Goal: Communication & Community: Share content

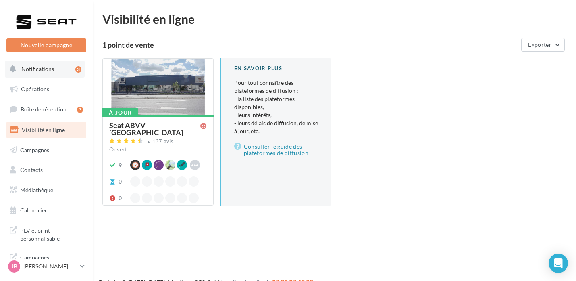
click at [43, 65] on button "Notifications 3" at bounding box center [45, 68] width 80 height 17
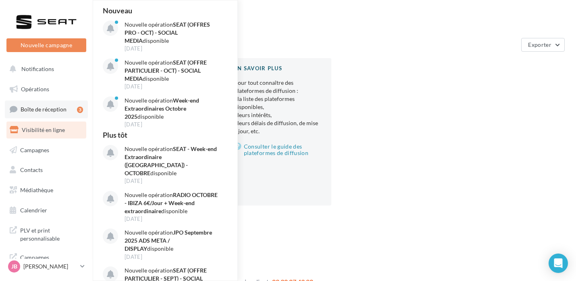
click at [45, 103] on link "Boîte de réception 3" at bounding box center [46, 108] width 83 height 17
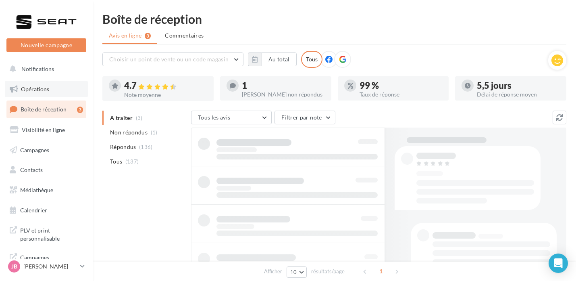
click at [38, 95] on link "Opérations" at bounding box center [46, 89] width 83 height 17
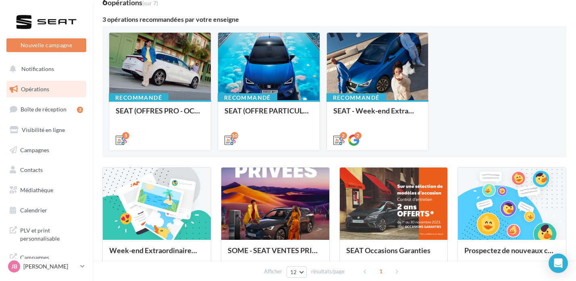
scroll to position [61, 0]
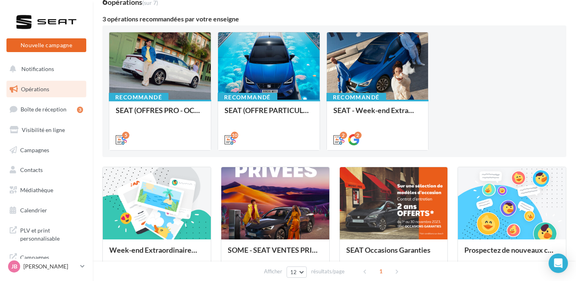
click at [62, 48] on button "Nouvelle campagne" at bounding box center [46, 45] width 80 height 14
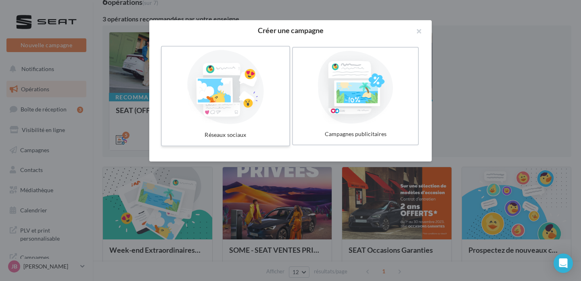
click at [246, 83] on div at bounding box center [225, 87] width 121 height 74
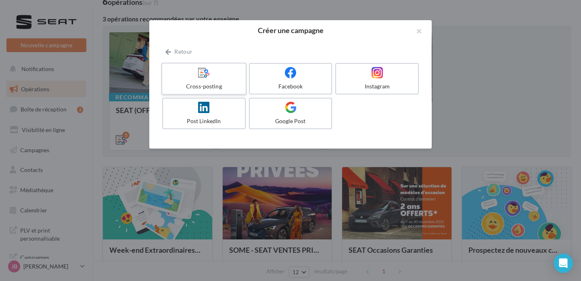
click at [195, 64] on label "Cross-posting" at bounding box center [203, 78] width 85 height 32
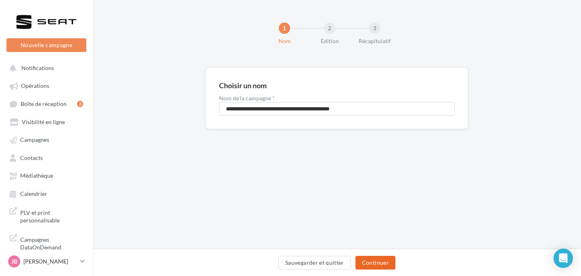
click at [385, 268] on button "Continuer" at bounding box center [375, 263] width 40 height 14
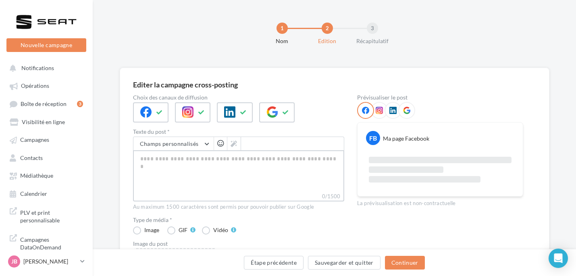
click at [184, 176] on textarea "0/1500" at bounding box center [238, 171] width 211 height 42
paste textarea "**********"
type textarea "**********"
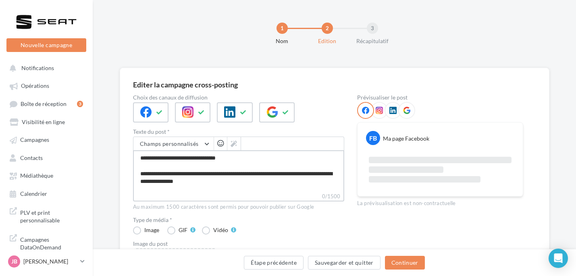
scroll to position [58, 0]
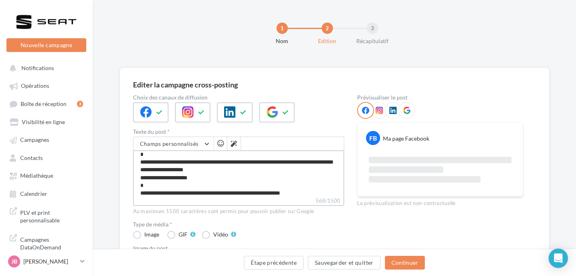
click at [223, 179] on textarea "**********" at bounding box center [238, 173] width 211 height 46
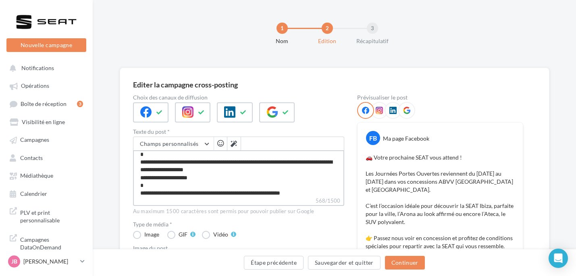
type textarea "**********"
paste textarea "**********"
type textarea "**********"
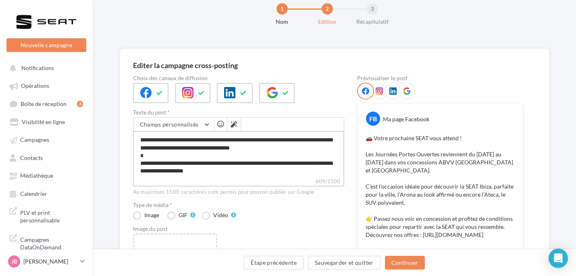
scroll to position [0, 0]
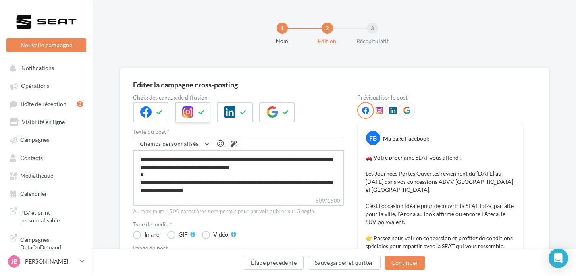
type textarea "**********"
click at [201, 105] on div at bounding box center [214, 115] width 162 height 27
click at [186, 108] on icon at bounding box center [187, 111] width 11 height 11
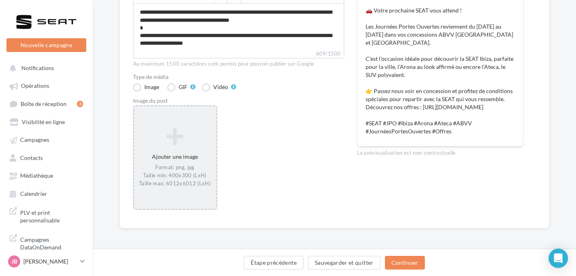
click at [200, 169] on div "Format: png, jpg Taille min: 400x300 (LxH) Taille max: 6012x6012 (LxH)" at bounding box center [174, 175] width 75 height 23
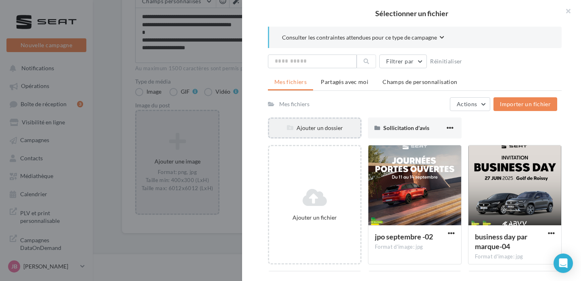
click at [303, 125] on div "Ajouter un dossier" at bounding box center [314, 128] width 91 height 8
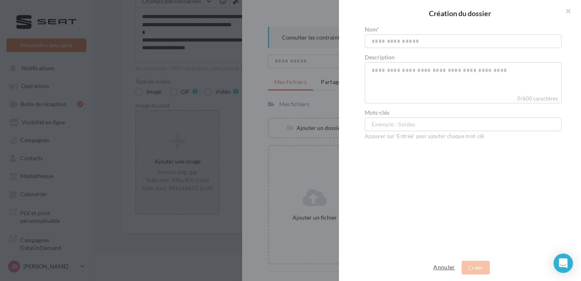
drag, startPoint x: 452, startPoint y: 268, endPoint x: 445, endPoint y: 203, distance: 65.2
click at [452, 267] on button "Annuler" at bounding box center [444, 267] width 28 height 10
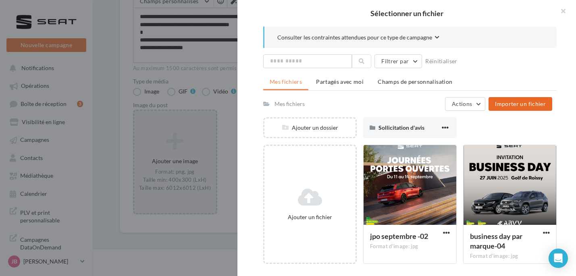
click at [499, 101] on span "Importer un fichier" at bounding box center [520, 103] width 51 height 7
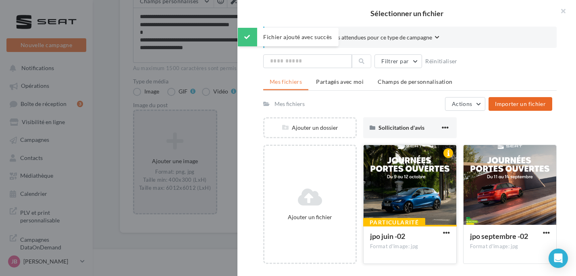
click at [417, 178] on div at bounding box center [410, 185] width 93 height 81
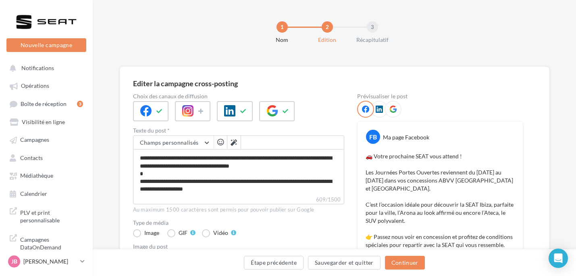
scroll to position [2, 0]
click at [204, 137] on button "Champs personnalisés" at bounding box center [173, 142] width 80 height 14
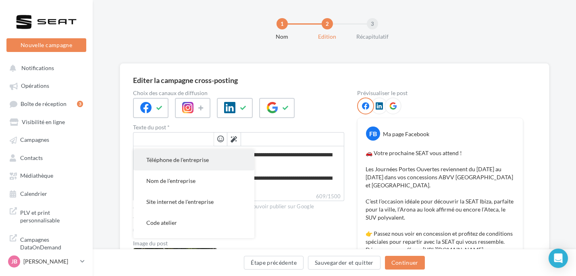
scroll to position [3, 0]
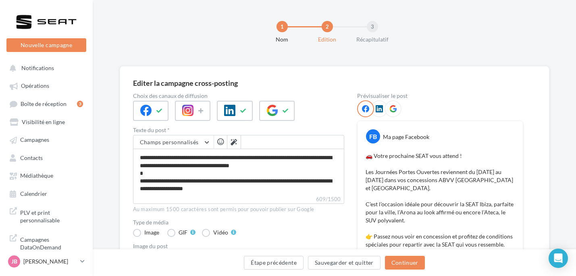
scroll to position [0, 0]
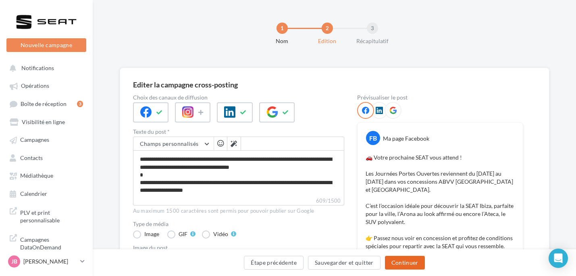
click at [400, 262] on button "Continuer" at bounding box center [405, 263] width 40 height 14
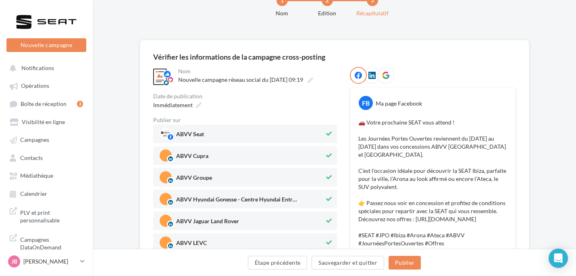
scroll to position [45, 0]
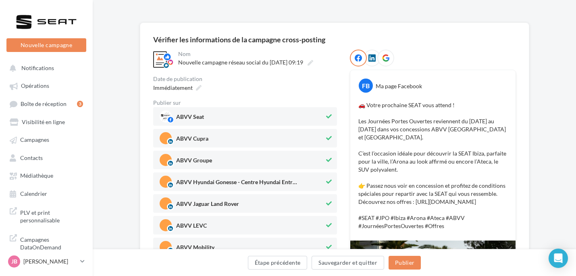
click at [322, 134] on span "ABVV Cupra" at bounding box center [242, 138] width 165 height 12
click at [318, 153] on div "ABVV Groupe" at bounding box center [245, 160] width 184 height 19
click at [308, 183] on span "ABVV Hyundai Gonesse - Centre Hyundai Entre..." at bounding box center [242, 182] width 165 height 12
click at [306, 195] on div "ABVV Jaguar Land Rover" at bounding box center [245, 203] width 184 height 19
click at [305, 242] on span "ABVV Mobility" at bounding box center [242, 247] width 165 height 12
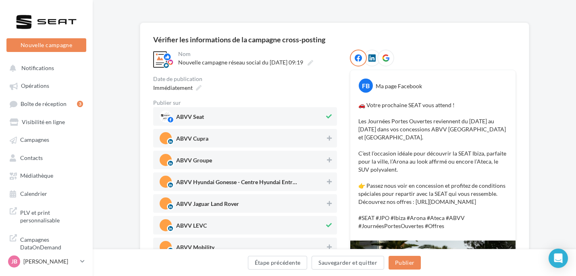
click at [311, 230] on span "ABVV LEVC" at bounding box center [242, 225] width 165 height 12
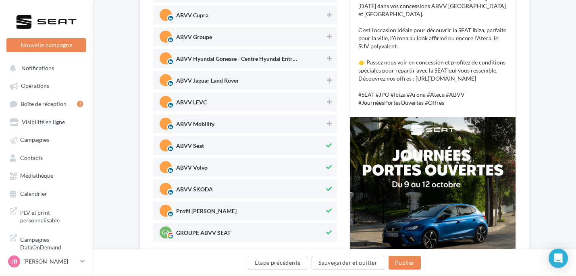
scroll to position [221, 0]
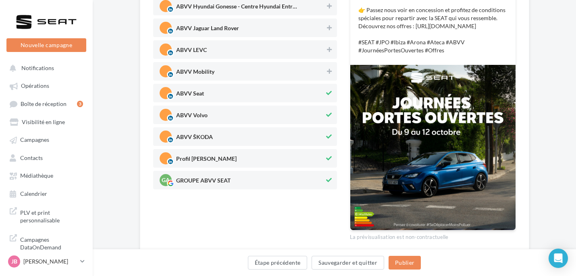
click at [311, 118] on span "ABVV Volvo" at bounding box center [242, 115] width 165 height 12
click at [308, 131] on span "ABVV ŠKODA" at bounding box center [242, 137] width 165 height 12
click at [309, 159] on span "Profil Justine Bourgeois" at bounding box center [242, 158] width 165 height 12
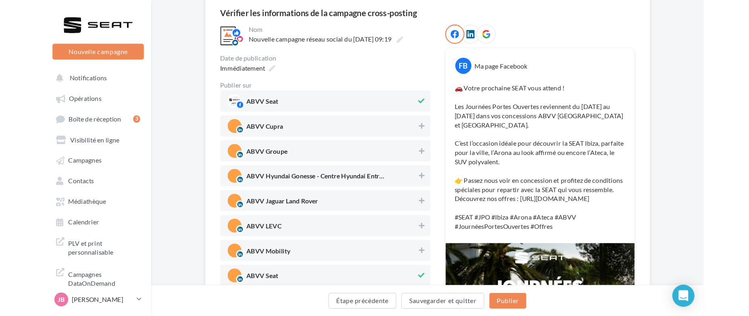
scroll to position [0, 0]
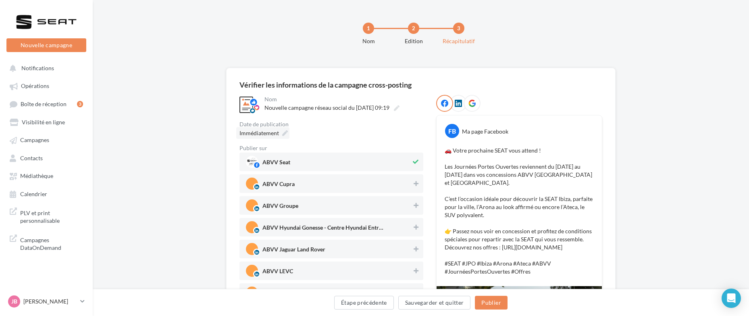
click at [284, 133] on icon at bounding box center [285, 133] width 6 height 6
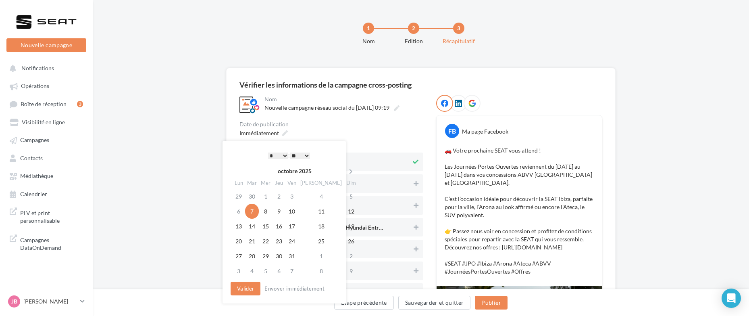
click at [331, 129] on div "Immédiatement" at bounding box center [331, 133] width 184 height 12
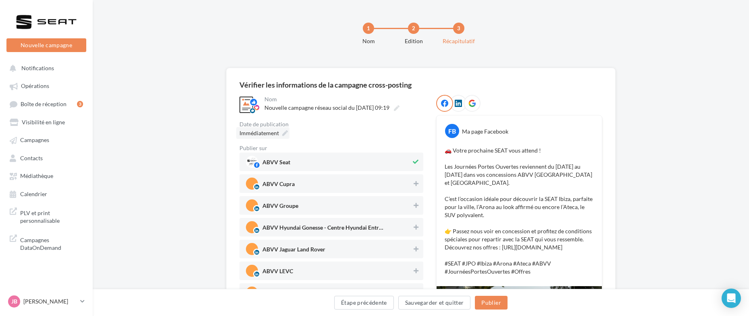
click at [270, 132] on span "Immédiatement" at bounding box center [259, 132] width 40 height 7
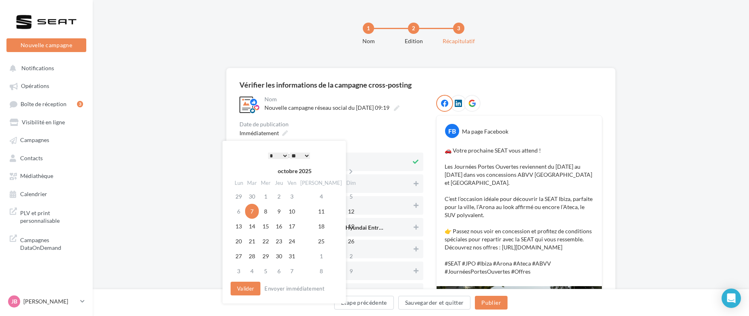
click at [280, 156] on select "* * * * * * * * * * ** ** ** ** ** ** ** ** ** ** ** ** ** **" at bounding box center [278, 155] width 20 height 6
click at [254, 280] on button "Valider" at bounding box center [246, 288] width 30 height 14
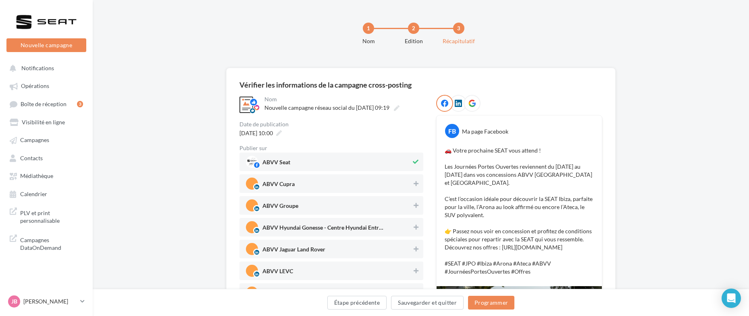
click at [348, 126] on div "Date de publication" at bounding box center [331, 124] width 184 height 6
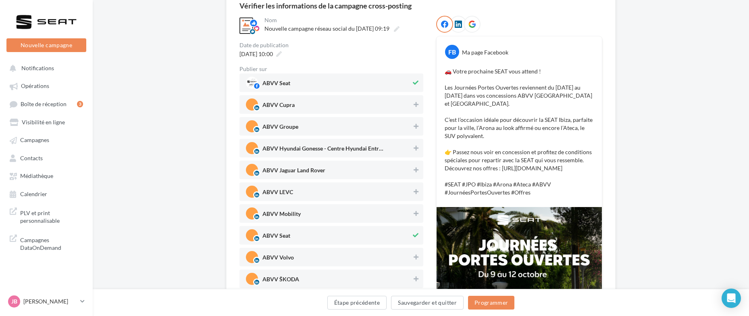
scroll to position [81, 0]
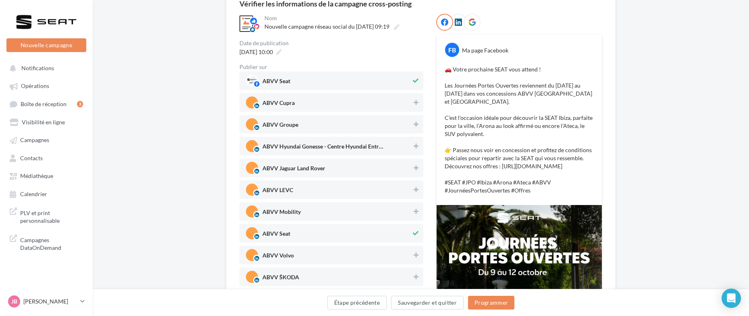
click at [432, 123] on div "**********" at bounding box center [420, 197] width 363 height 367
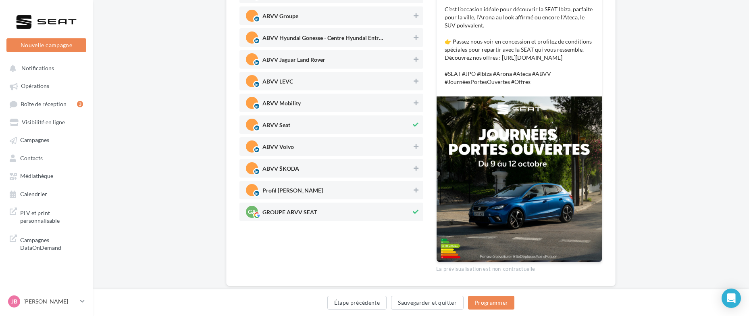
scroll to position [207, 0]
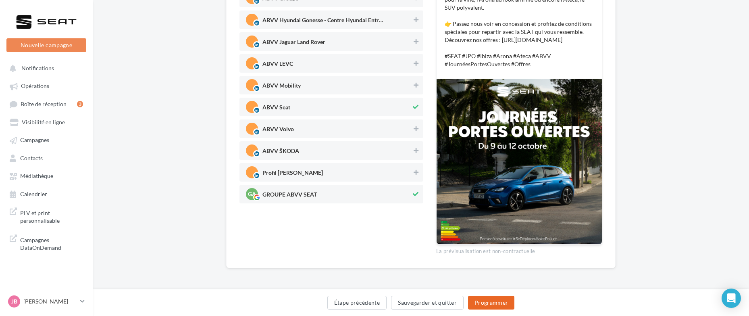
click at [495, 280] on button "Programmer" at bounding box center [491, 303] width 47 height 14
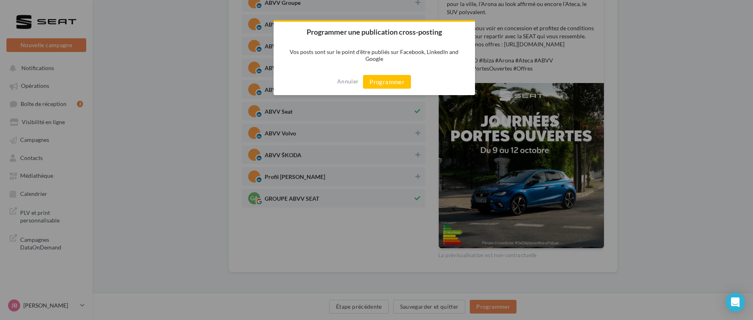
click at [436, 151] on div at bounding box center [376, 160] width 753 height 320
click at [349, 81] on button "Annuler" at bounding box center [347, 81] width 21 height 13
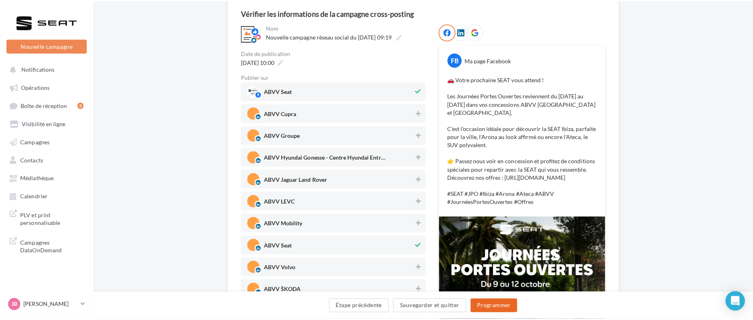
scroll to position [60, 0]
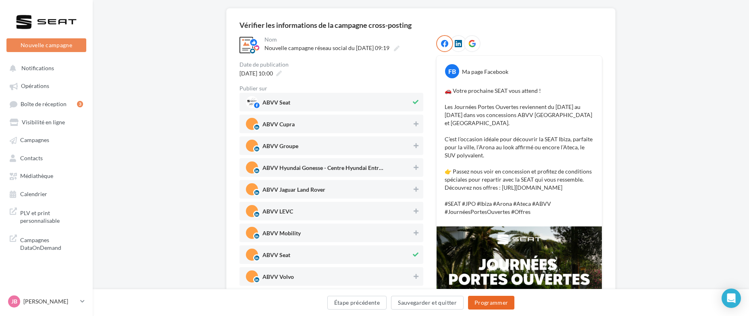
click at [487, 280] on button "Programmer" at bounding box center [491, 303] width 47 height 14
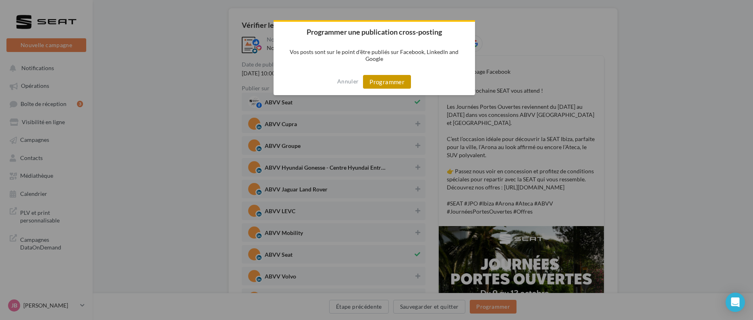
click at [394, 77] on button "Programmer" at bounding box center [387, 82] width 48 height 14
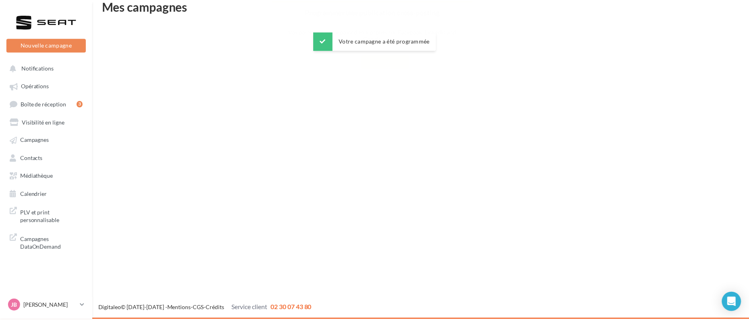
scroll to position [13, 0]
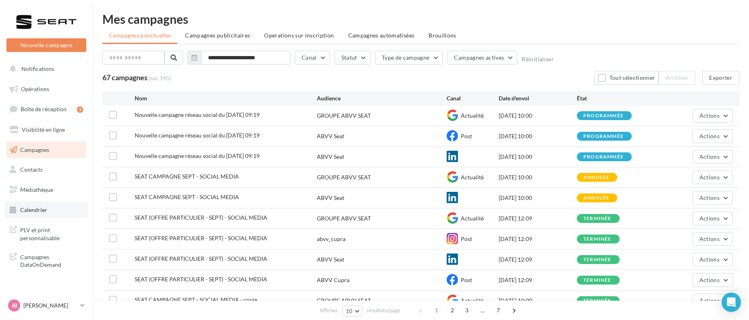
click at [54, 208] on link "Calendrier" at bounding box center [46, 210] width 83 height 17
